Goal: Task Accomplishment & Management: Complete application form

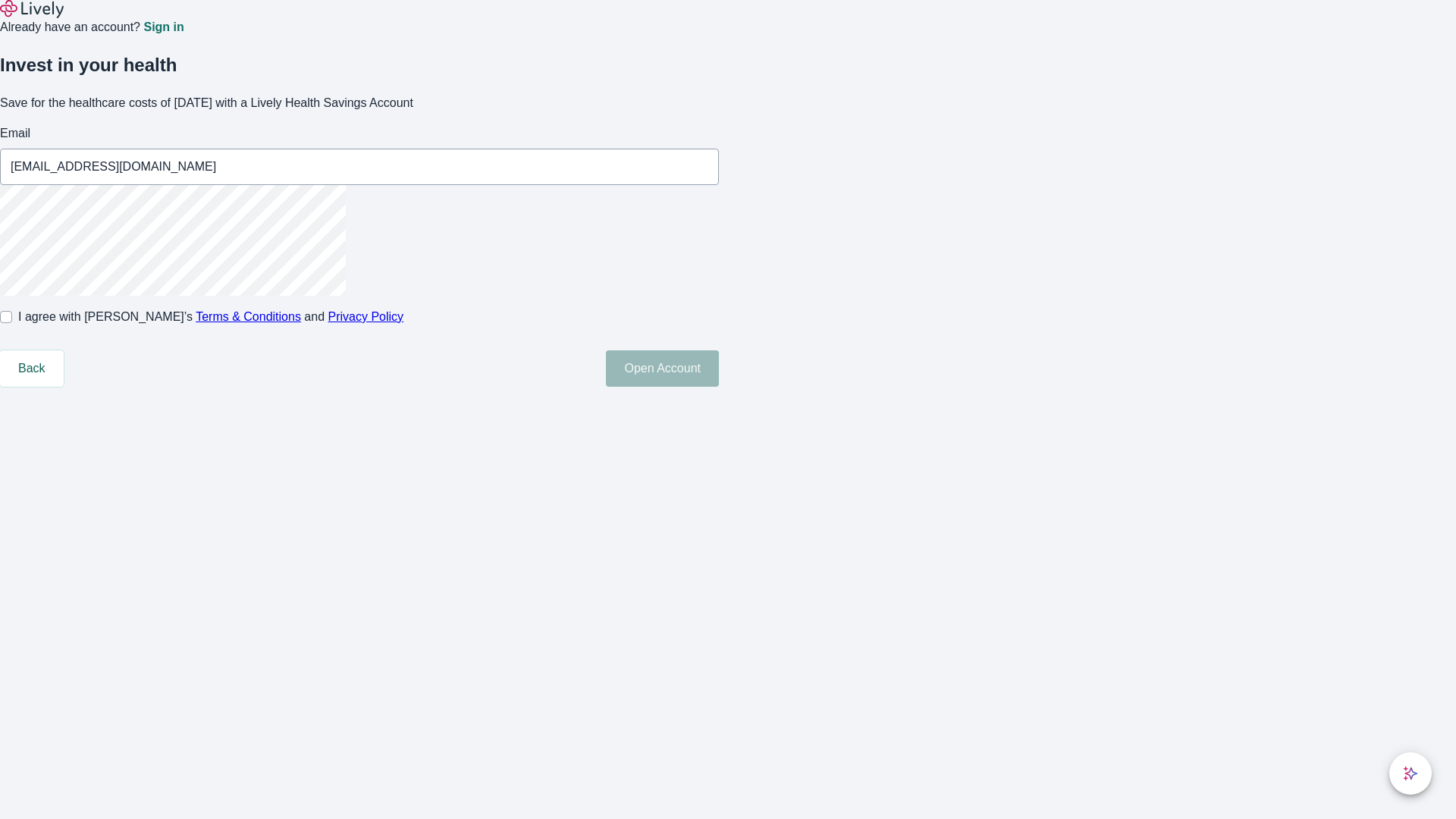
click at [12, 323] on input "I agree with Lively’s Terms & Conditions and Privacy Policy" at bounding box center [6, 317] width 12 height 12
checkbox input "true"
click at [719, 387] on button "Open Account" at bounding box center [663, 369] width 113 height 37
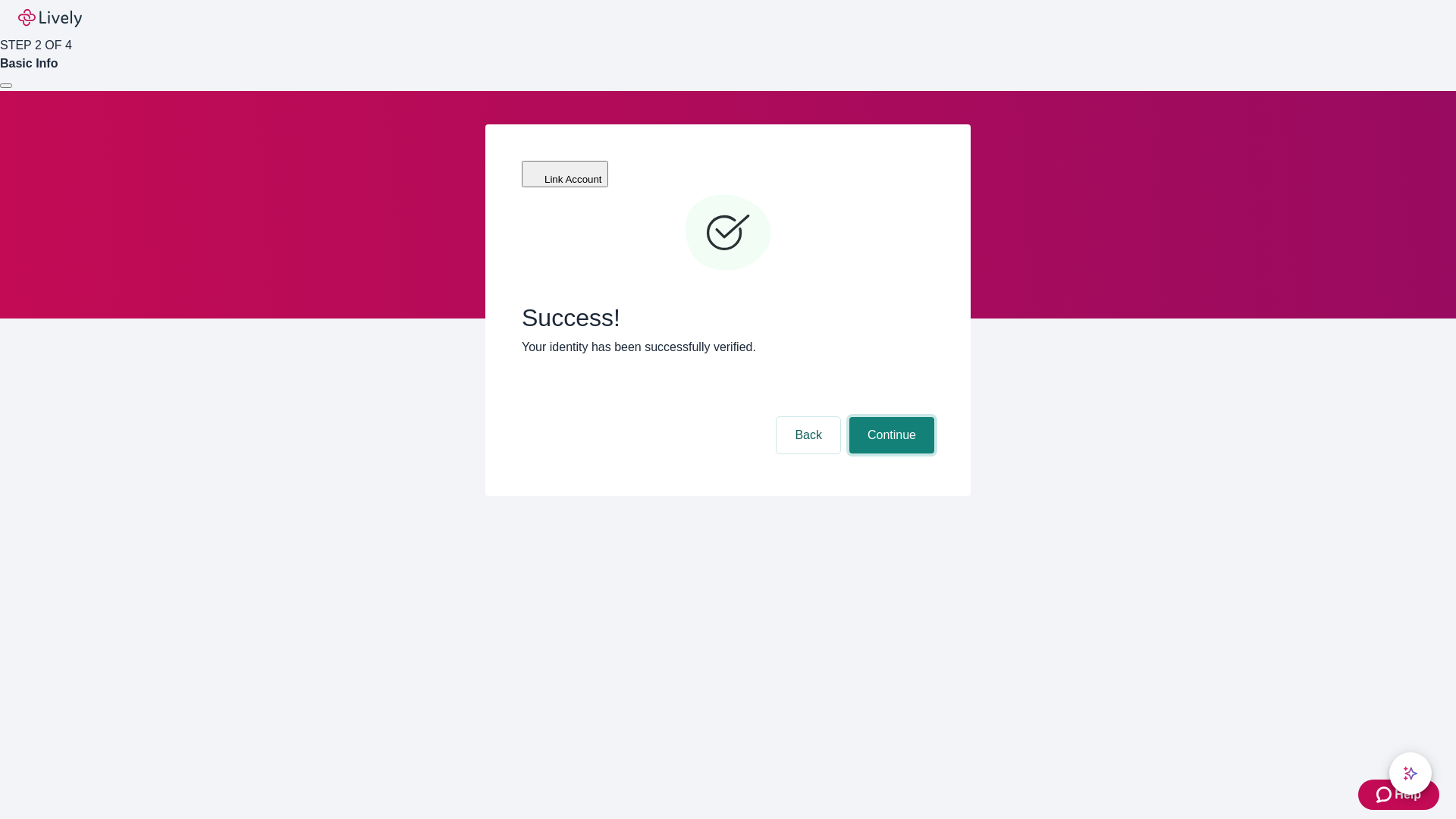
click at [890, 417] on button "Continue" at bounding box center [892, 435] width 85 height 37
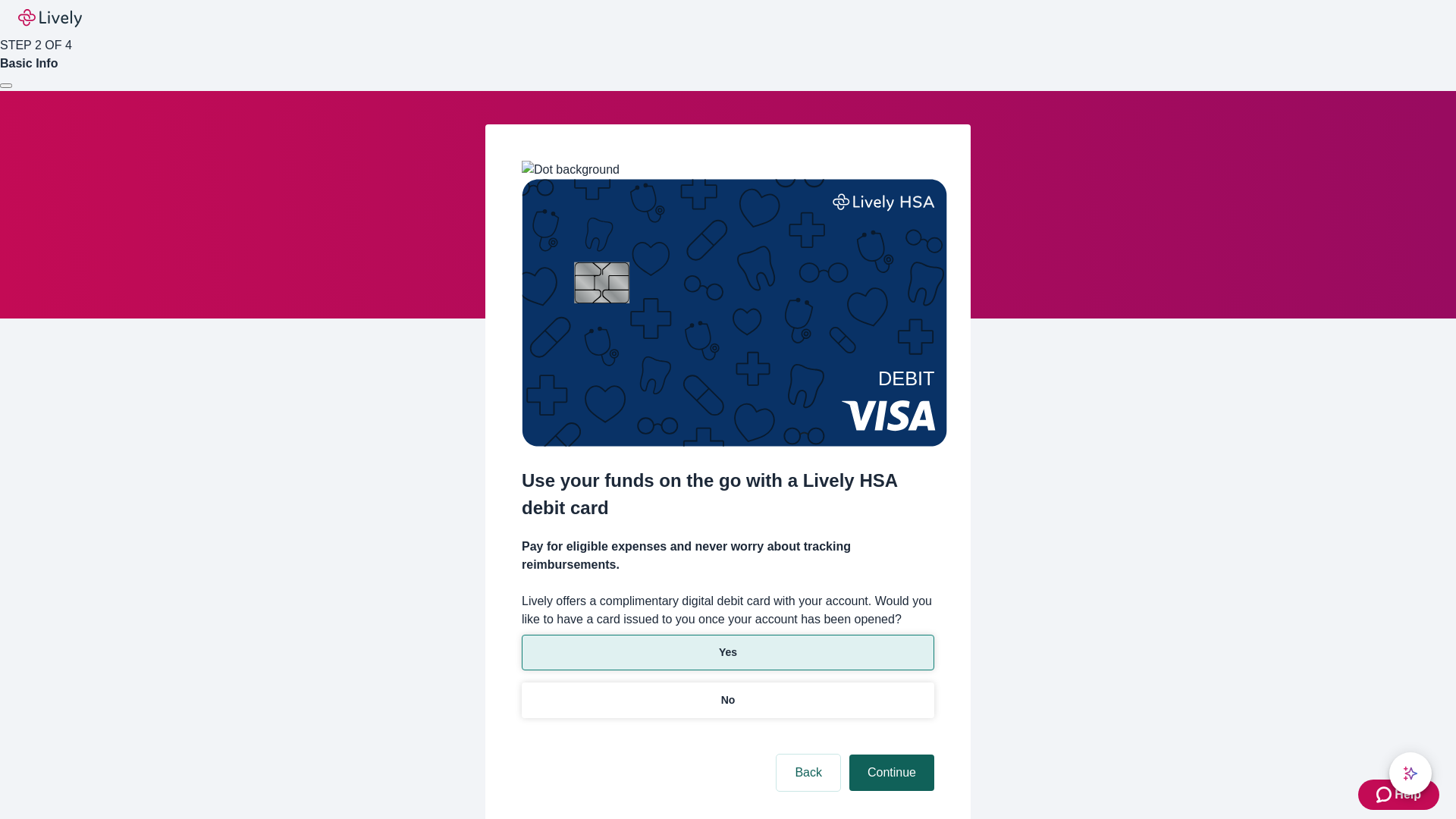
click at [727, 645] on p "Yes" at bounding box center [728, 653] width 18 height 16
click at [890, 755] on button "Continue" at bounding box center [892, 773] width 85 height 37
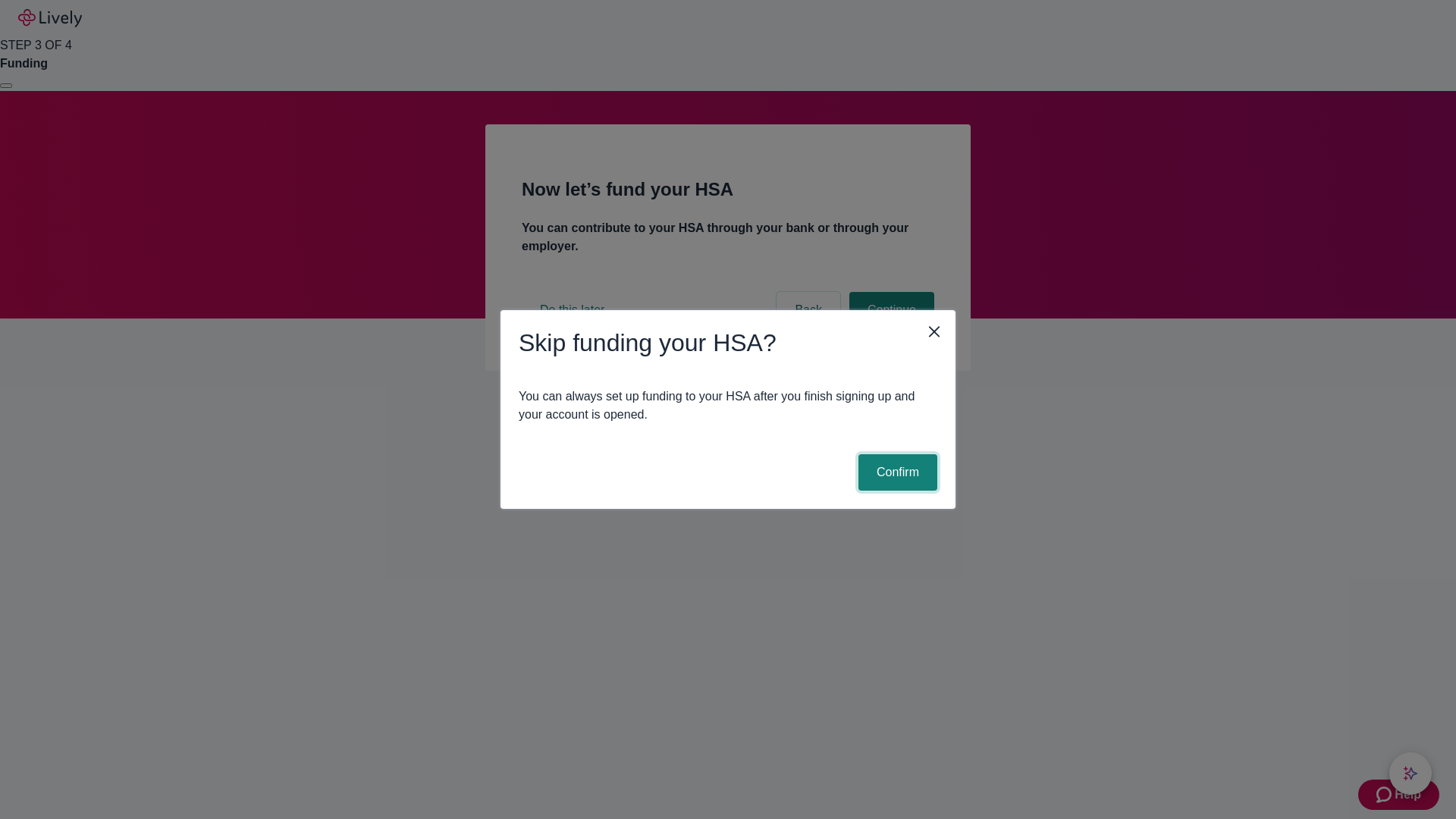
click at [896, 473] on button "Confirm" at bounding box center [897, 473] width 79 height 37
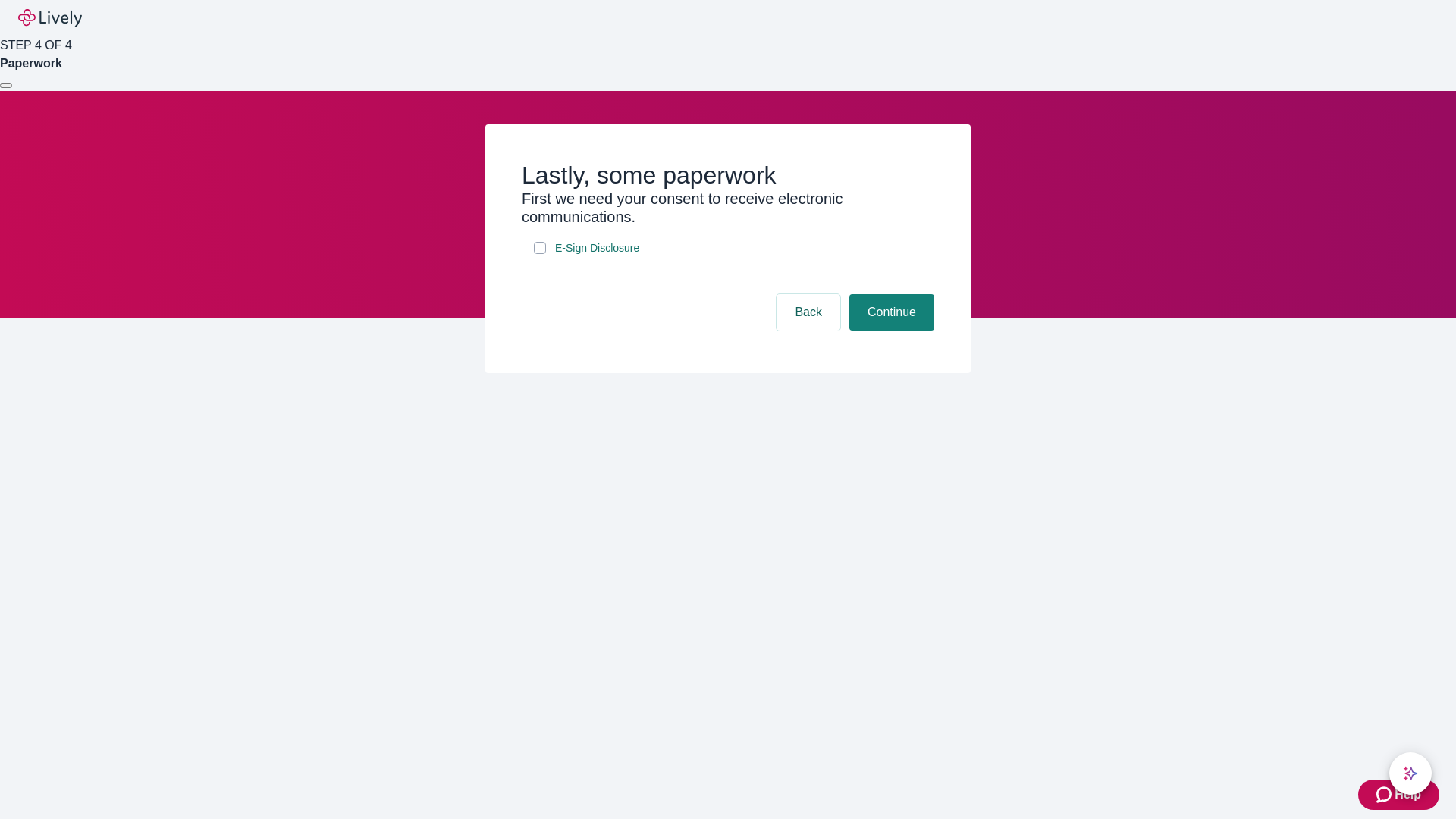
click at [540, 254] on input "E-Sign Disclosure" at bounding box center [539, 248] width 12 height 12
checkbox input "true"
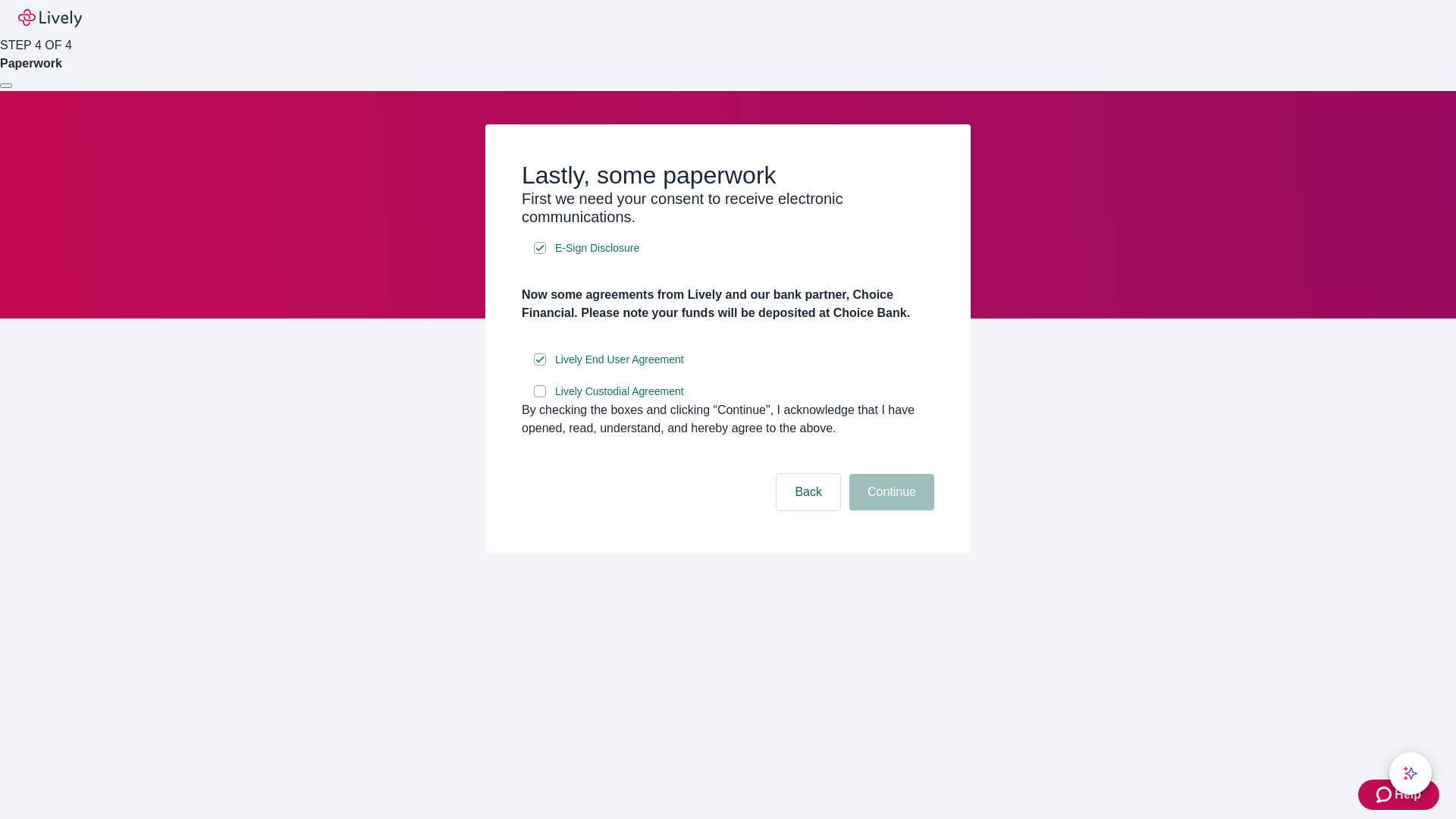
click at [540, 397] on input "Lively Custodial Agreement" at bounding box center [539, 391] width 12 height 12
checkbox input "true"
click at [890, 511] on button "Continue" at bounding box center [892, 493] width 85 height 37
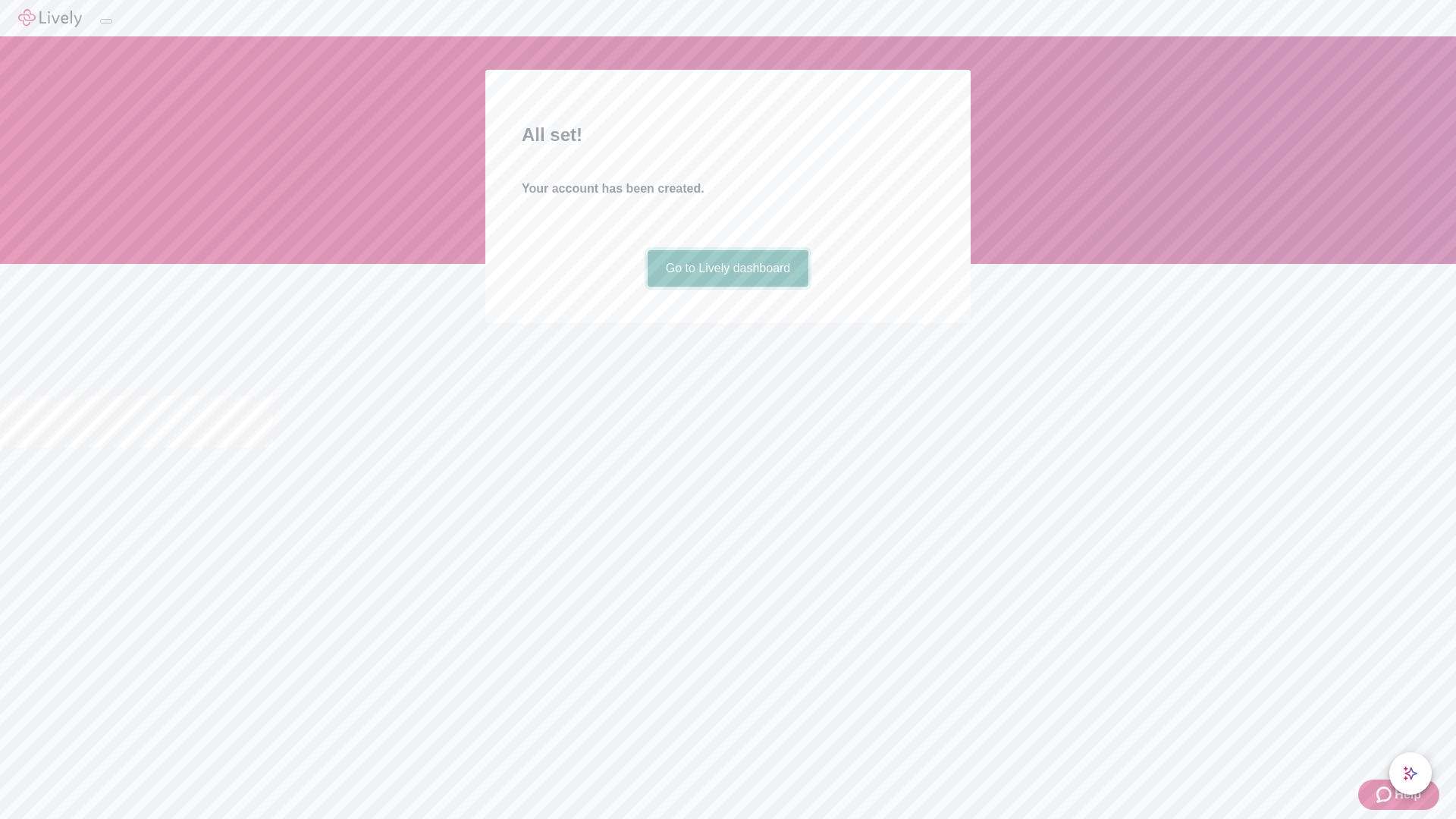
click at [727, 287] on link "Go to Lively dashboard" at bounding box center [728, 269] width 162 height 37
